Goal: Transaction & Acquisition: Subscribe to service/newsletter

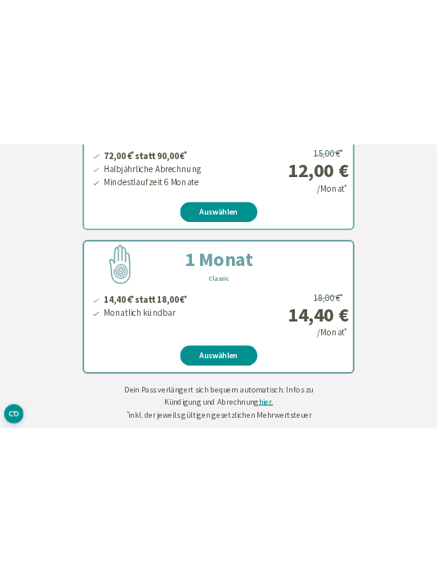
scroll to position [603, 0]
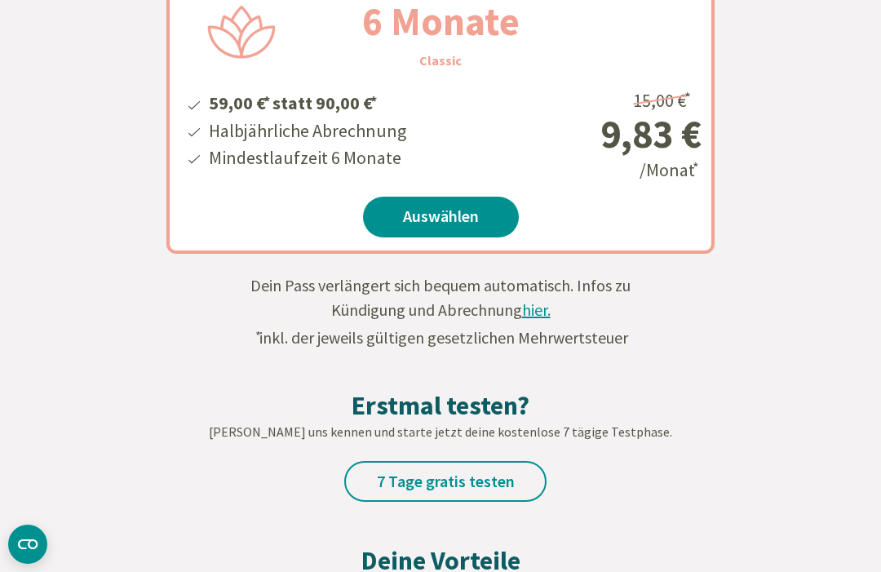
scroll to position [452, 0]
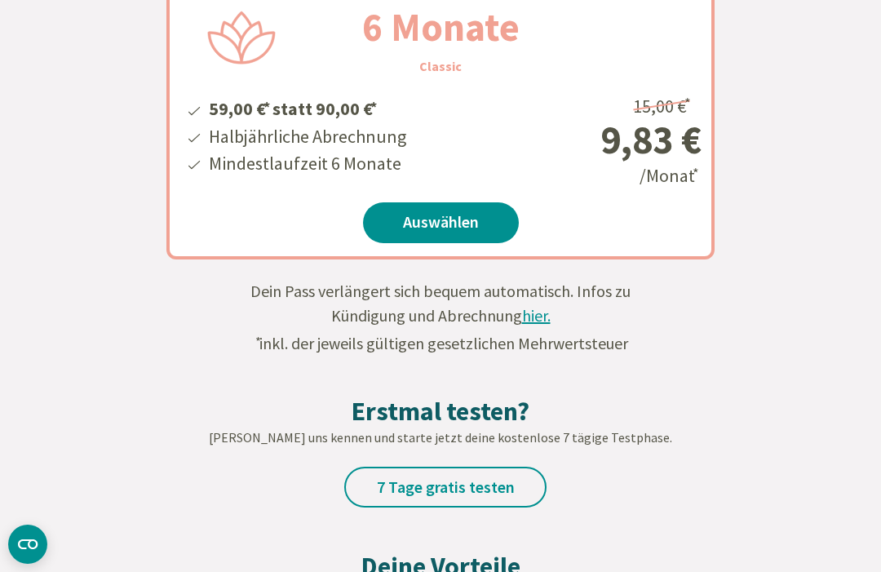
click at [432, 216] on link "Auswählen" at bounding box center [441, 222] width 156 height 41
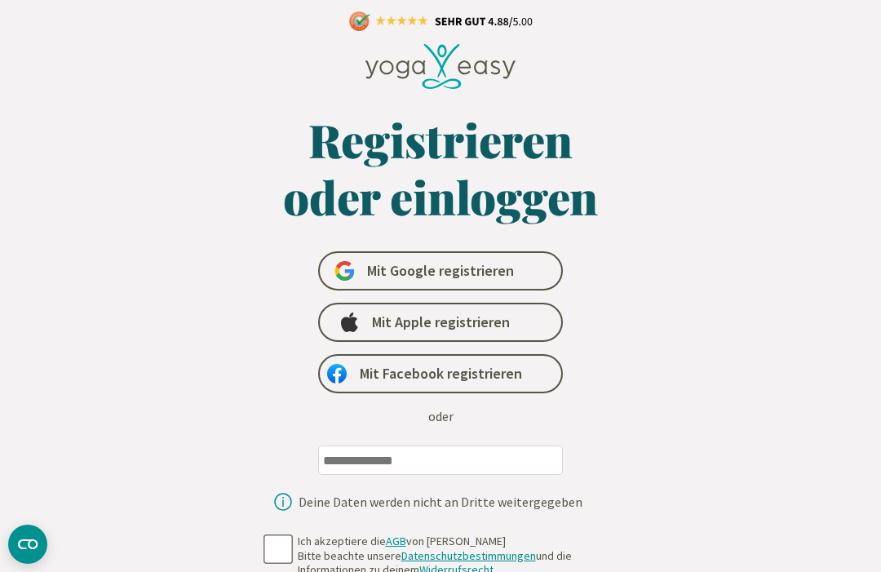
click at [462, 321] on span "Mit Apple registrieren" at bounding box center [441, 322] width 138 height 20
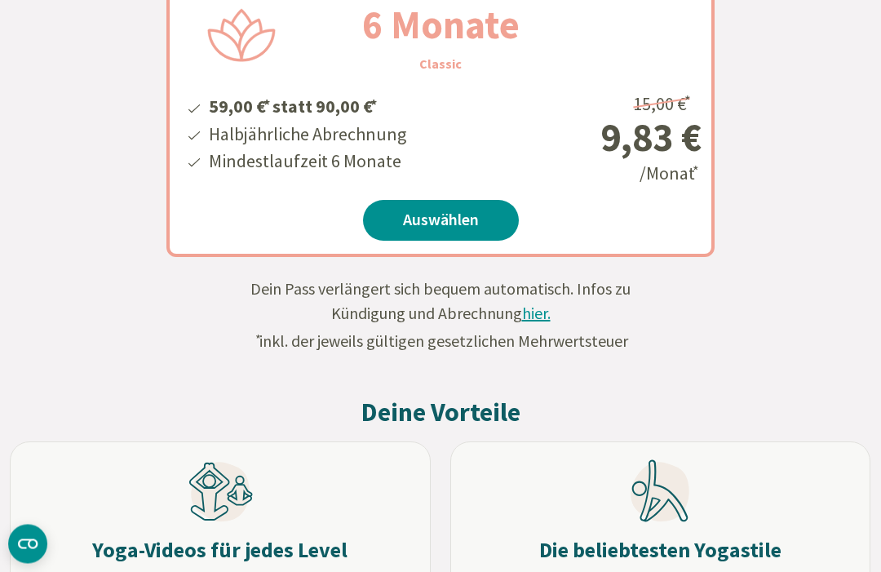
scroll to position [454, 0]
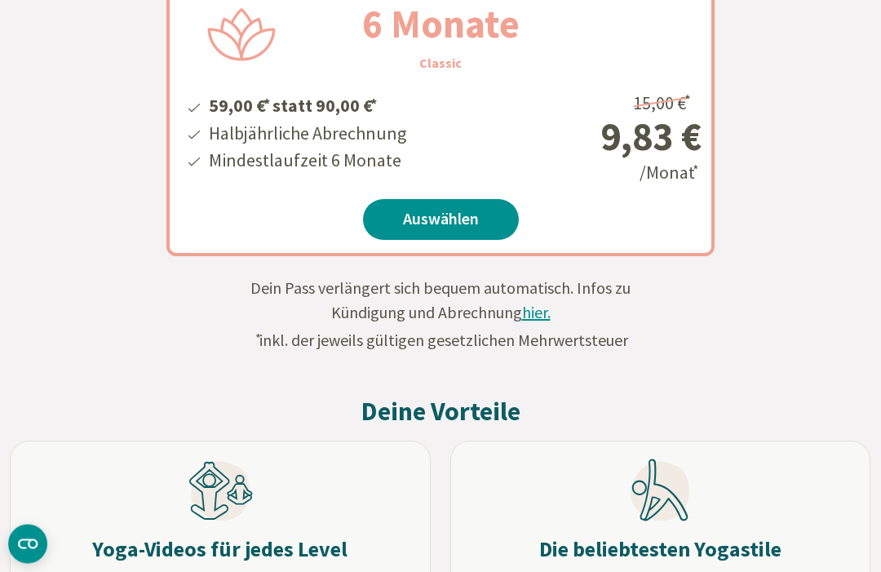
click at [442, 213] on link "Auswählen" at bounding box center [441, 220] width 156 height 41
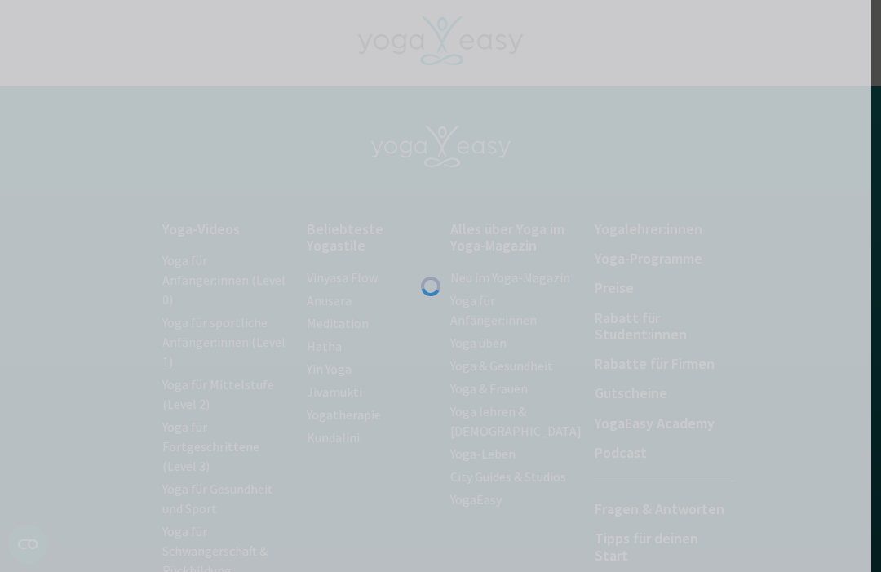
scroll to position [0, 10]
